Goal: Task Accomplishment & Management: Manage account settings

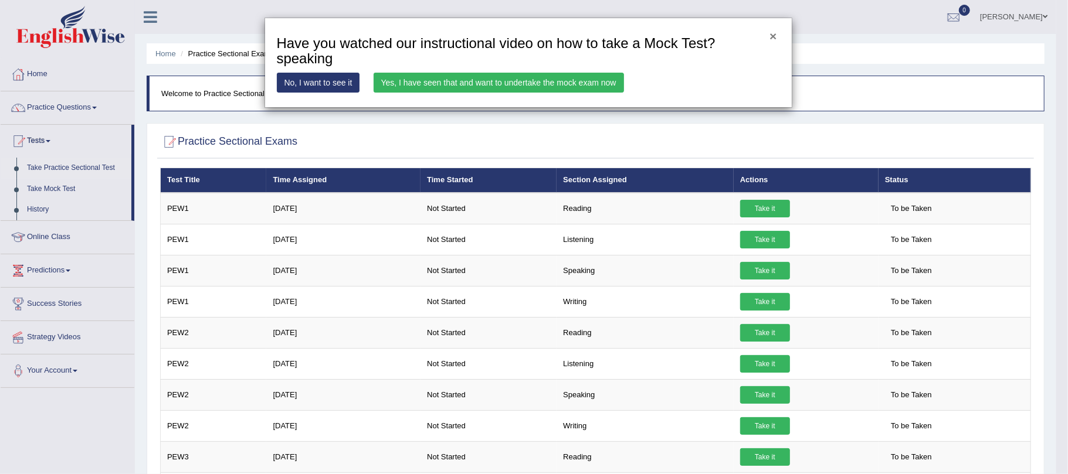
click at [770, 35] on button "×" at bounding box center [772, 36] width 7 height 12
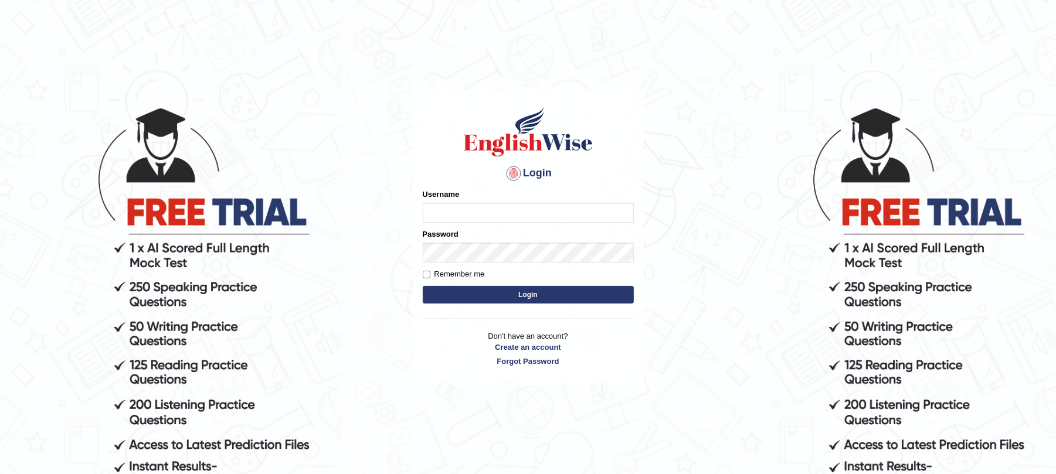
type input "9bands"
click at [571, 287] on button "Login" at bounding box center [528, 295] width 211 height 18
